Goal: Find contact information: Find contact information

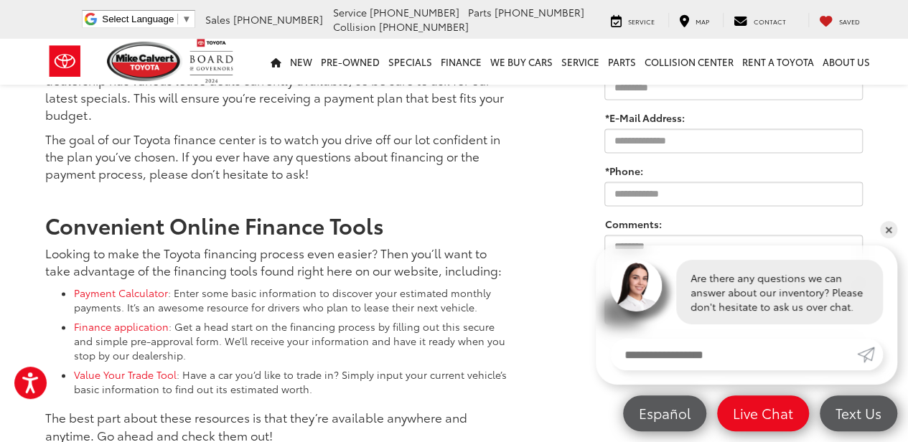
scroll to position [908, 0]
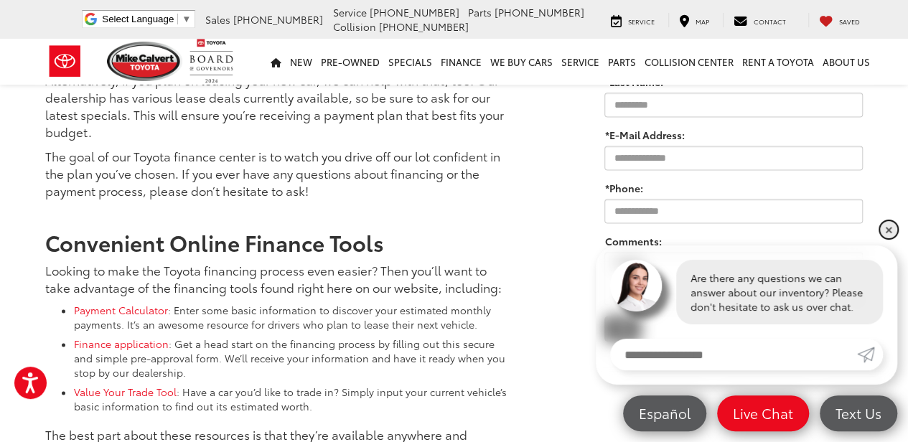
click at [889, 229] on link "✕" at bounding box center [888, 229] width 17 height 17
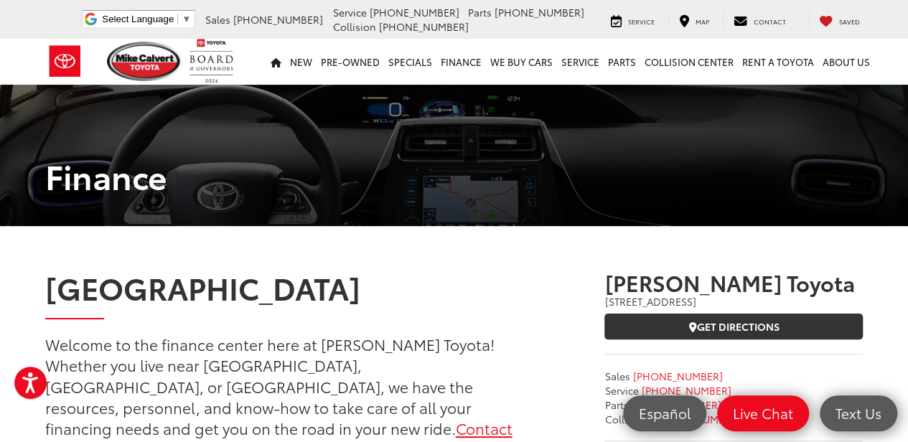
scroll to position [0, 0]
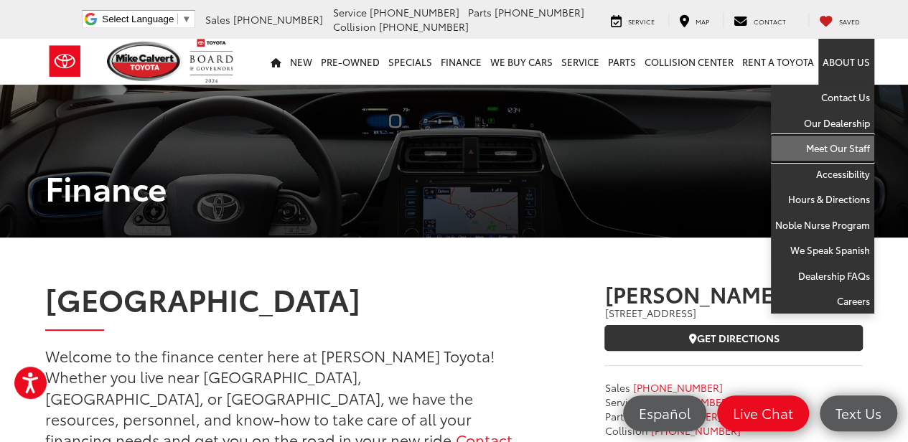
click at [836, 152] on link "Meet Our Staff" at bounding box center [821, 149] width 103 height 26
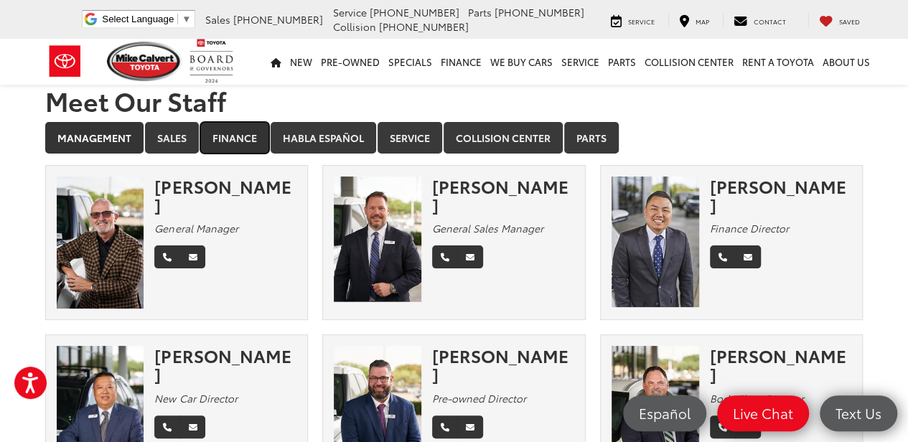
click at [220, 141] on link "Finance" at bounding box center [234, 138] width 69 height 32
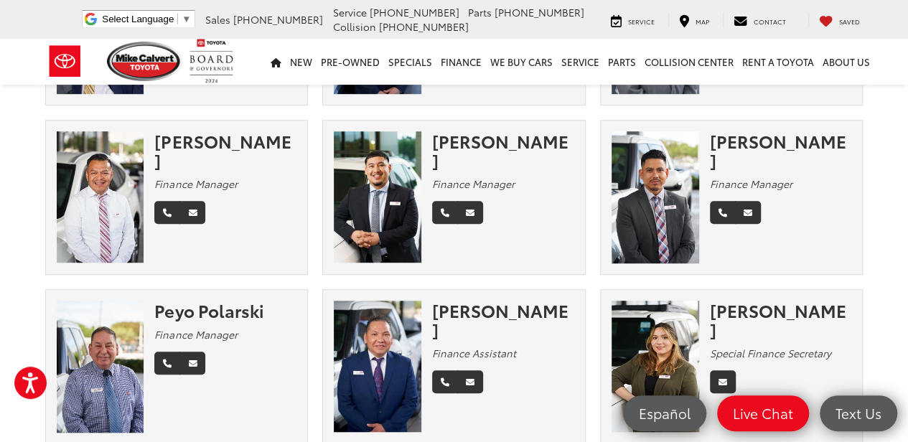
scroll to position [478, 0]
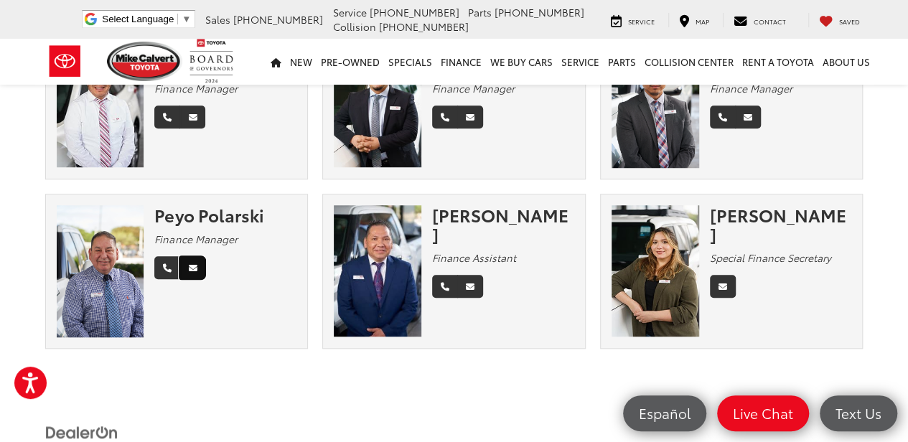
click at [191, 265] on icon "Email" at bounding box center [192, 268] width 9 height 9
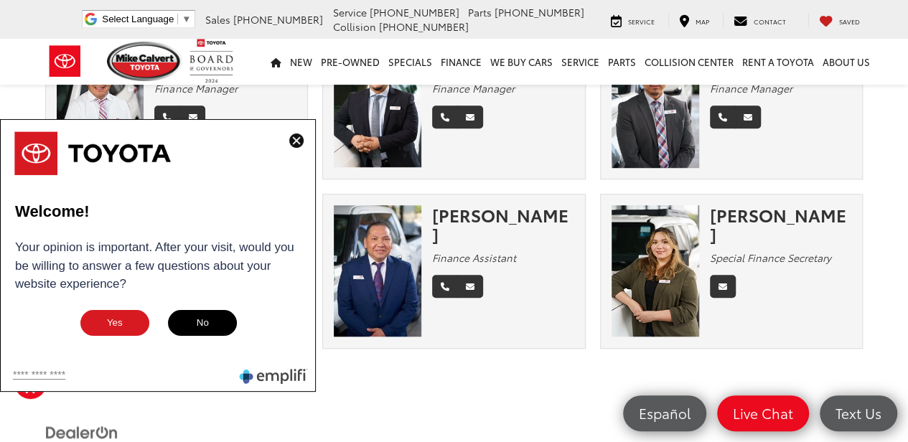
click at [300, 138] on img at bounding box center [296, 140] width 14 height 14
